Goal: Browse casually

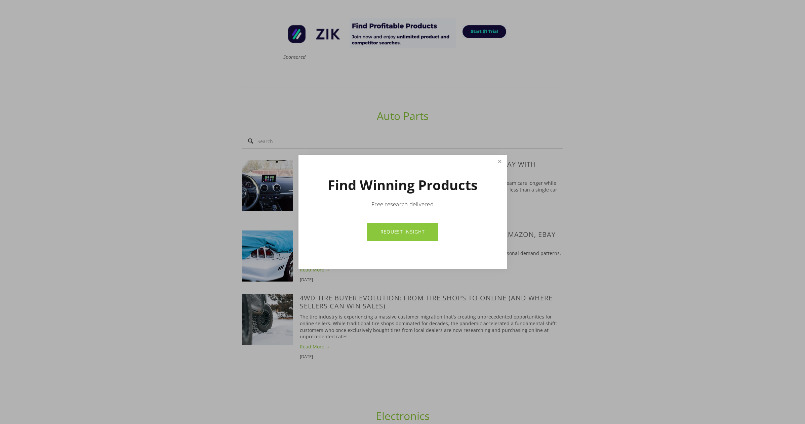
click at [500, 163] on link "Close" at bounding box center [500, 162] width 12 height 12
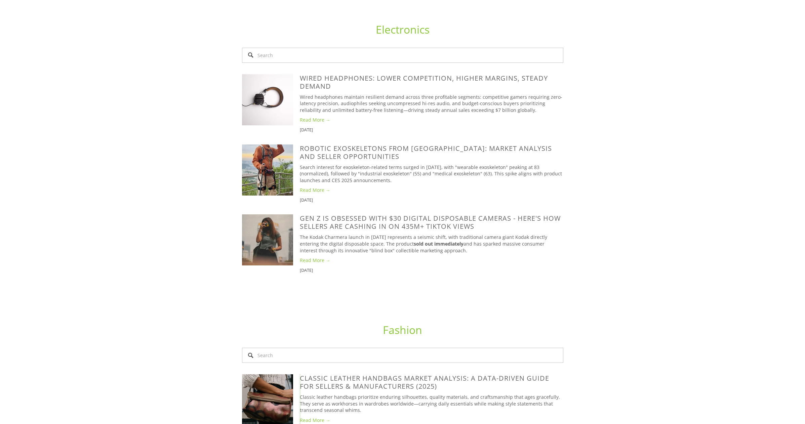
scroll to position [788, 0]
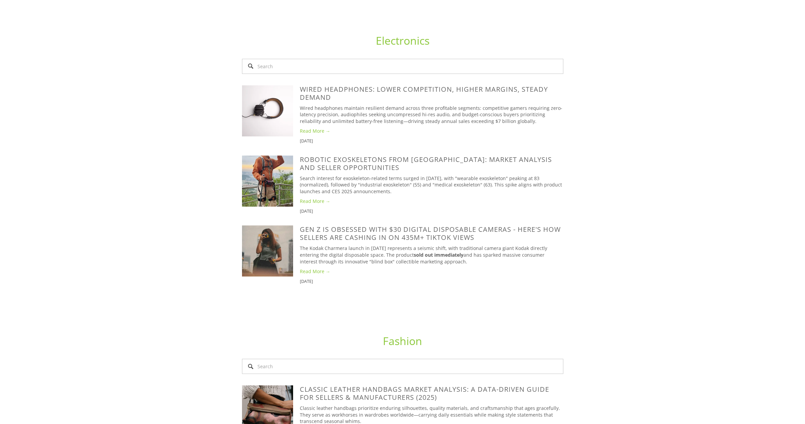
drag, startPoint x: 411, startPoint y: 34, endPoint x: 381, endPoint y: 31, distance: 30.4
click at [411, 34] on link "Electronics" at bounding box center [403, 40] width 54 height 14
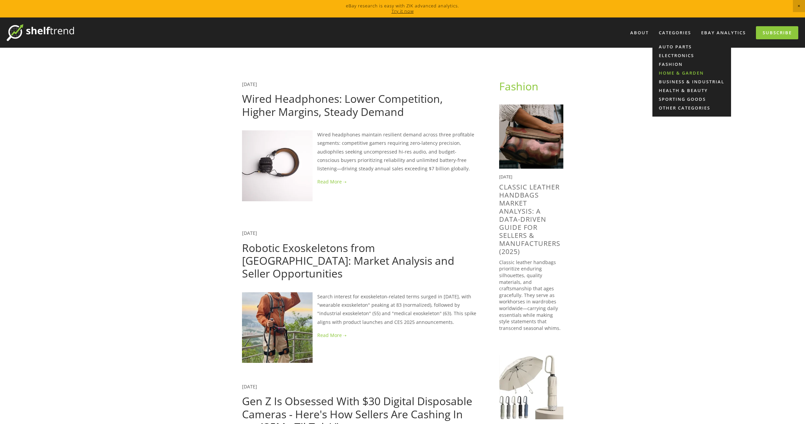
click at [670, 72] on link "Home & Garden" at bounding box center [691, 73] width 79 height 9
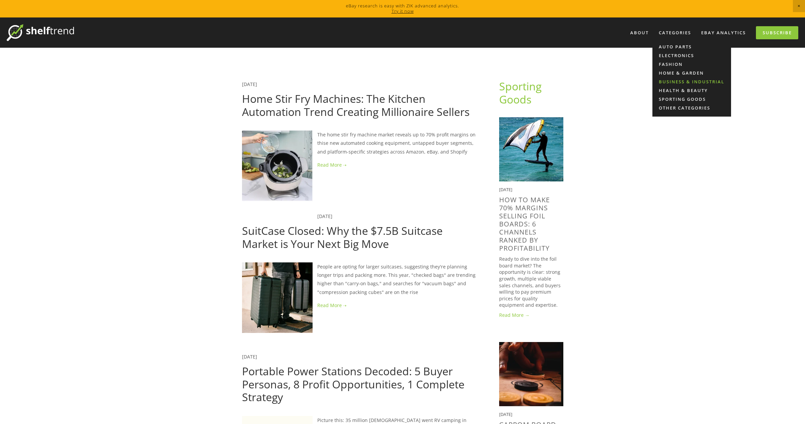
click at [670, 82] on link "Business & Industrial" at bounding box center [691, 81] width 79 height 9
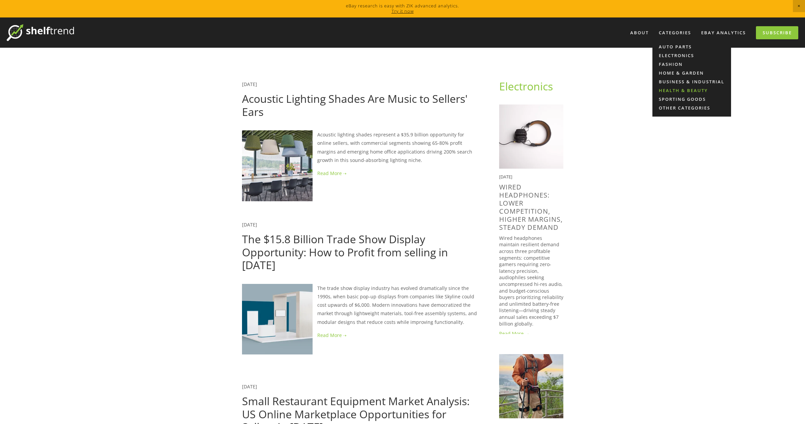
click at [676, 89] on link "Health & Beauty" at bounding box center [691, 90] width 79 height 9
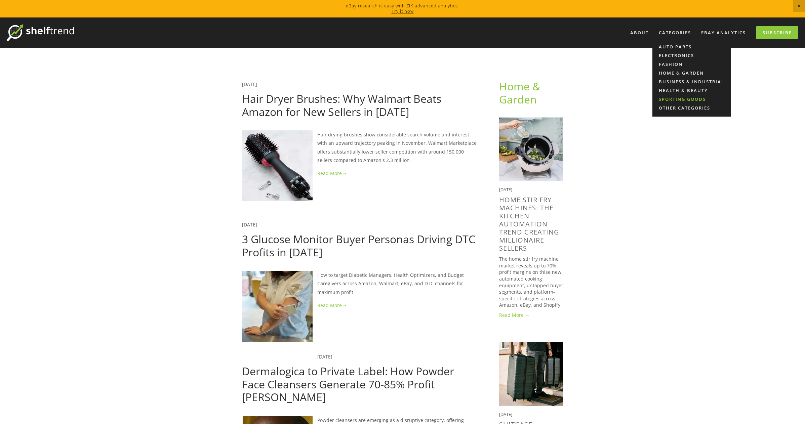
click at [673, 99] on link "Sporting Goods" at bounding box center [691, 99] width 79 height 9
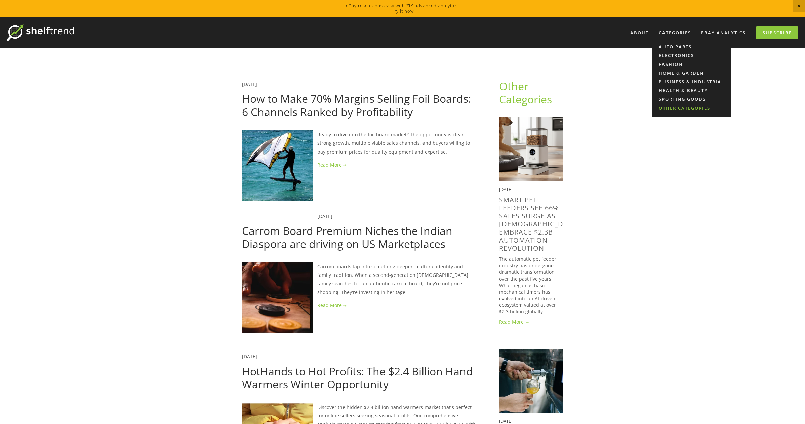
click at [671, 108] on link "Other Categories" at bounding box center [691, 108] width 79 height 9
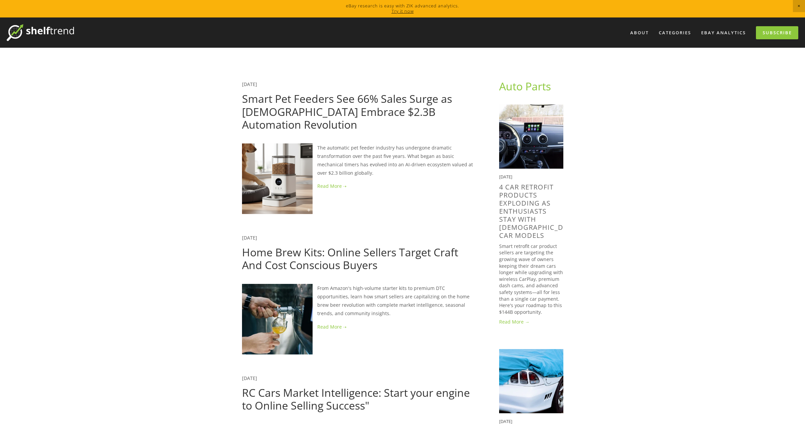
drag, startPoint x: 137, startPoint y: 197, endPoint x: 143, endPoint y: 196, distance: 5.5
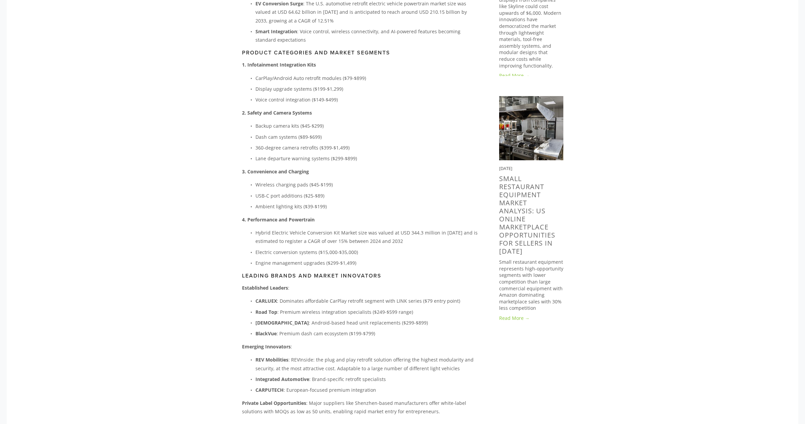
scroll to position [507, 0]
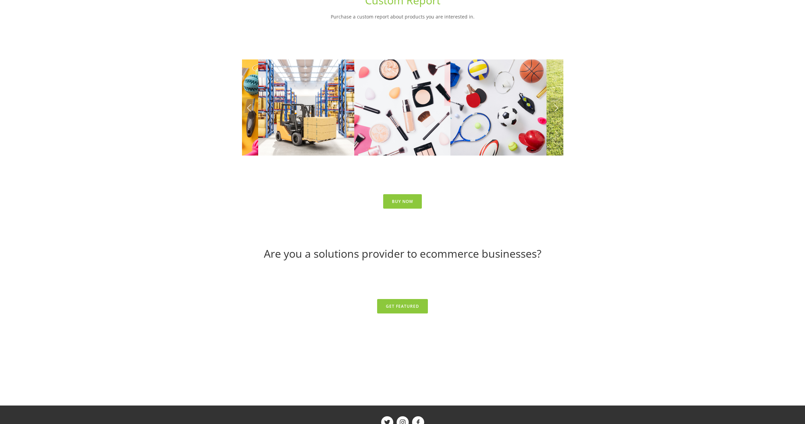
scroll to position [2948, 0]
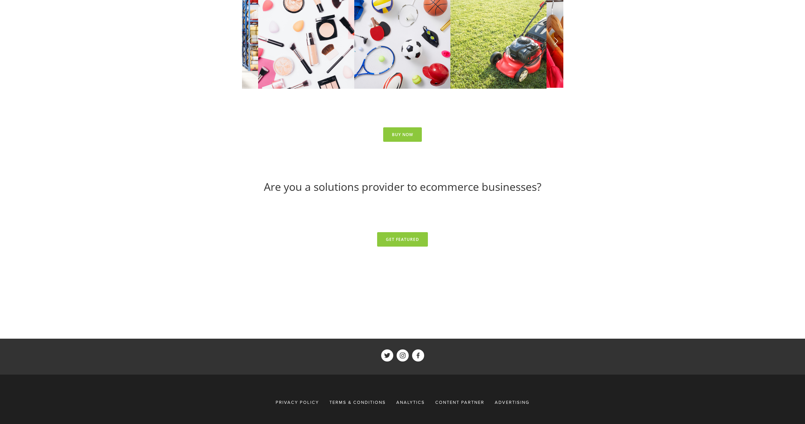
click at [515, 399] on span "Advertising" at bounding box center [512, 402] width 35 height 6
